Goal: Check status: Check status

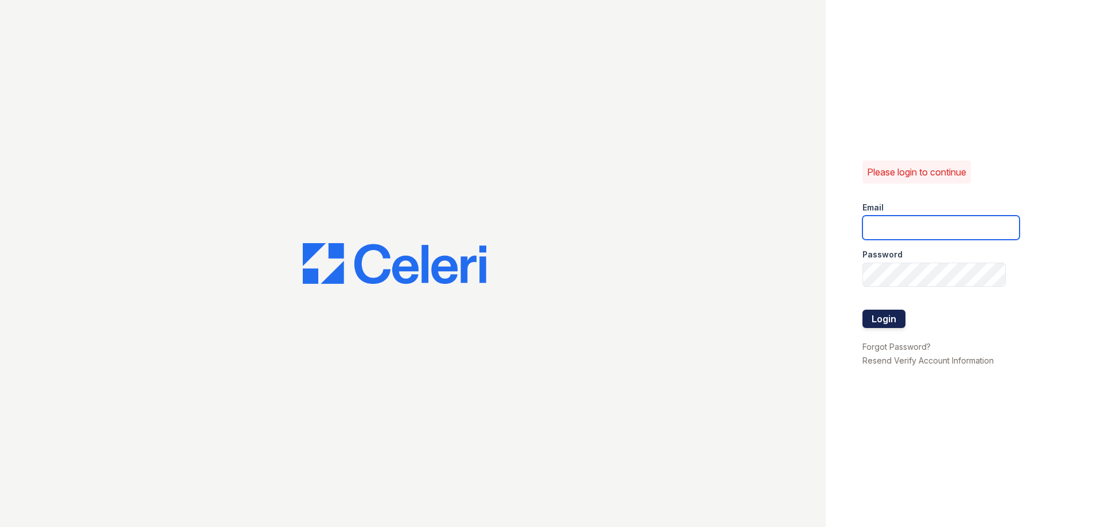
type input "[DOMAIN_NAME][EMAIL_ADDRESS][DOMAIN_NAME]"
click at [875, 317] on button "Login" at bounding box center [884, 319] width 43 height 18
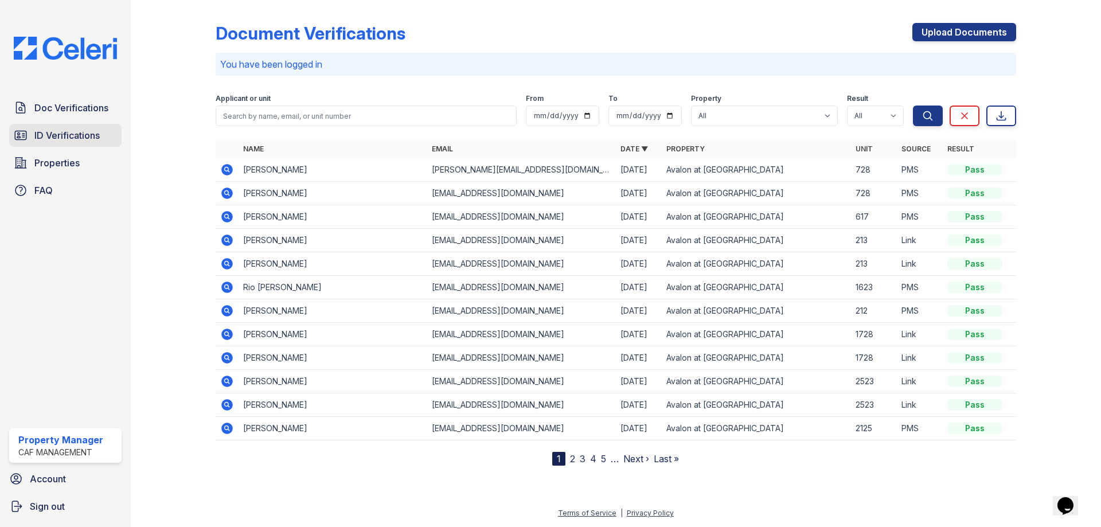
click at [76, 135] on span "ID Verifications" at bounding box center [66, 135] width 65 height 14
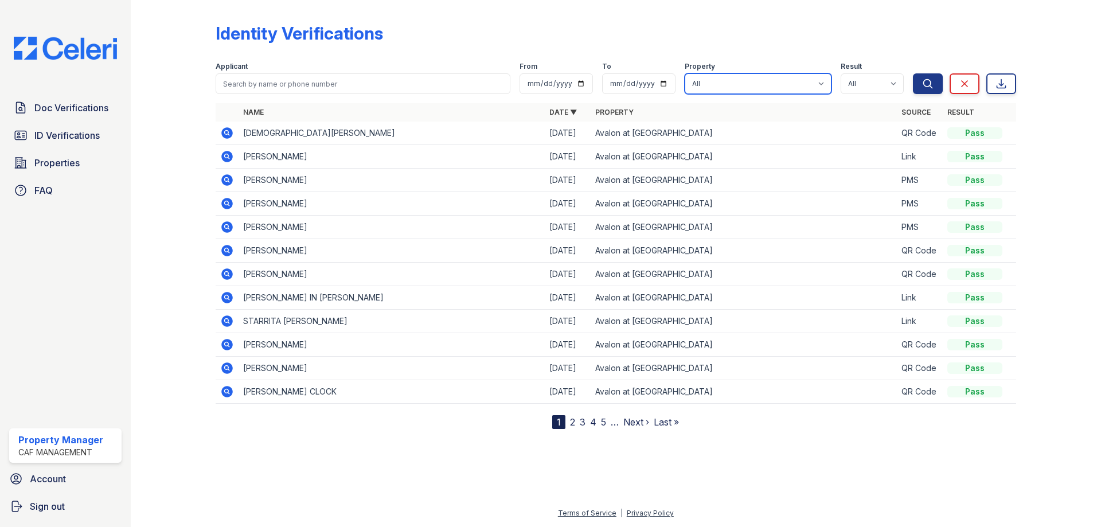
click at [825, 84] on select "All Avalon at Chase Oaks" at bounding box center [758, 83] width 147 height 21
select select "4580"
click at [686, 73] on select "All Avalon at Chase Oaks" at bounding box center [758, 83] width 147 height 21
click at [931, 85] on icon "submit" at bounding box center [927, 83] width 11 height 11
click at [66, 132] on span "ID Verifications" at bounding box center [66, 135] width 65 height 14
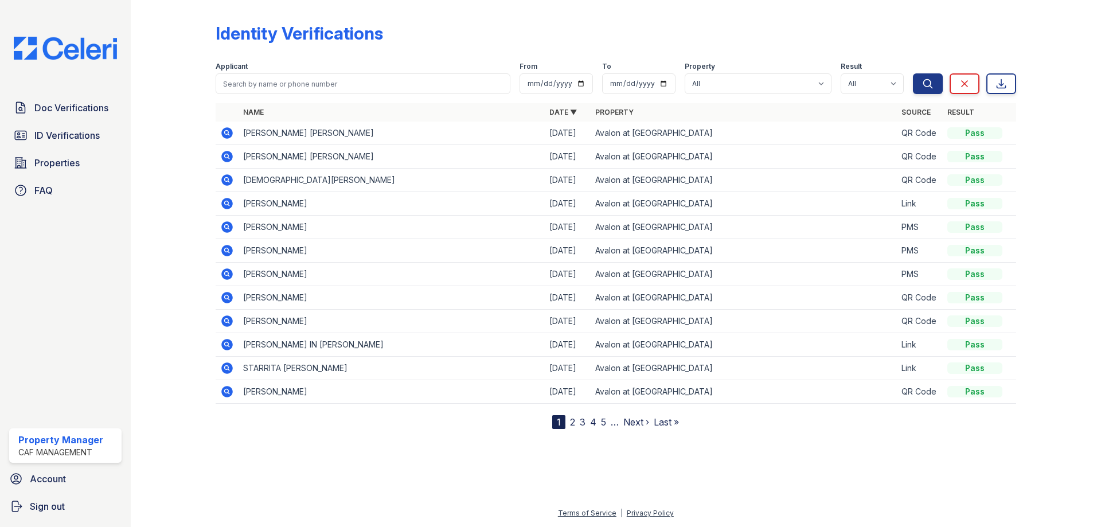
click at [228, 161] on icon at bounding box center [226, 156] width 11 height 11
